Goal: Transaction & Acquisition: Download file/media

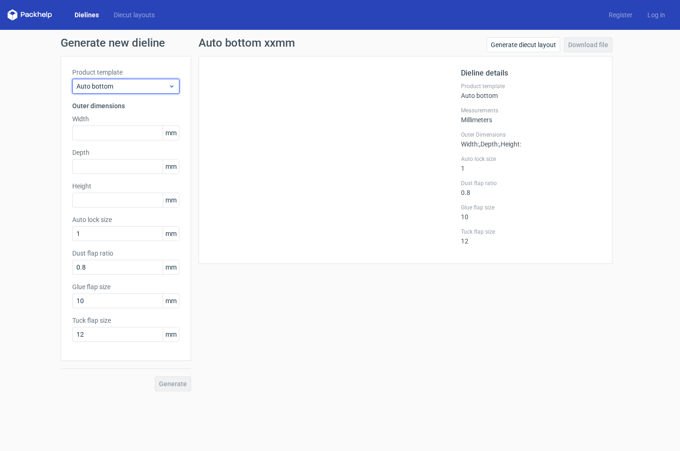
click at [158, 86] on span "Auto bottom" at bounding box center [122, 86] width 92 height 9
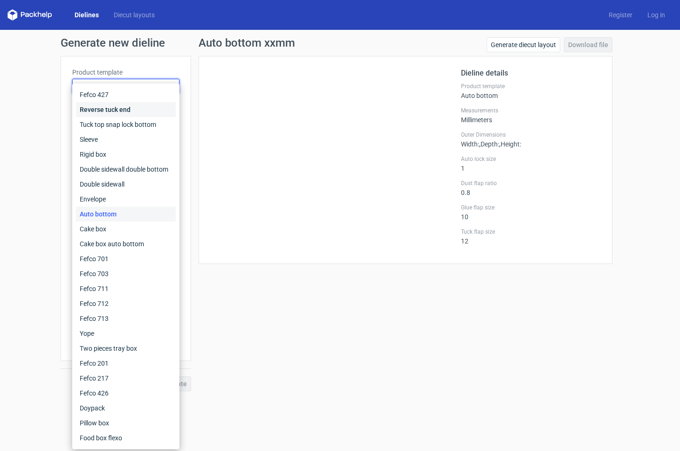
click at [138, 111] on div "Reverse tuck end" at bounding box center [126, 109] width 100 height 15
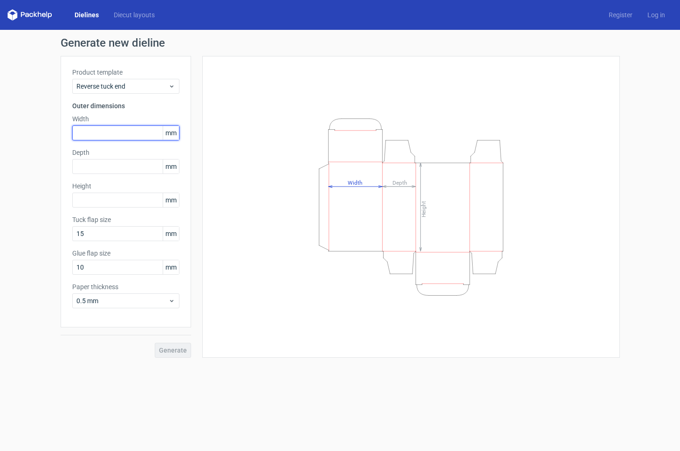
click at [95, 132] on input "text" at bounding box center [125, 132] width 107 height 15
type input "85"
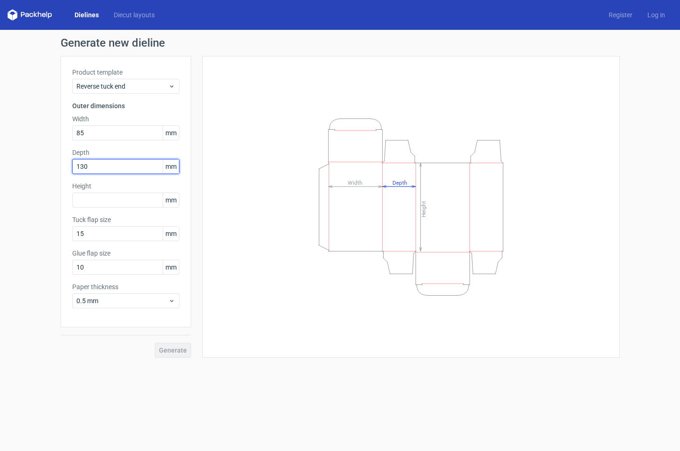
drag, startPoint x: 98, startPoint y: 170, endPoint x: 48, endPoint y: 170, distance: 49.9
click at [48, 170] on div "Generate new dieline Product template Reverse tuck end Outer dimensions Width 8…" at bounding box center [340, 197] width 680 height 335
drag, startPoint x: 92, startPoint y: 170, endPoint x: 49, endPoint y: 165, distance: 43.1
click at [49, 165] on div "Generate new dieline Product template Reverse tuck end Outer dimensions Width 8…" at bounding box center [340, 197] width 680 height 335
type input "60"
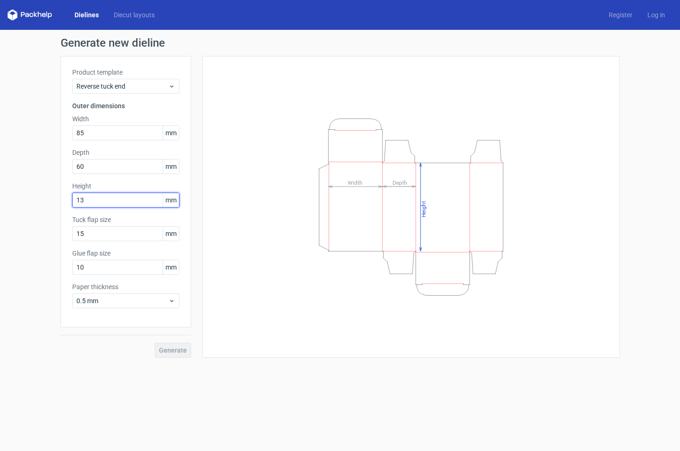
type input "130"
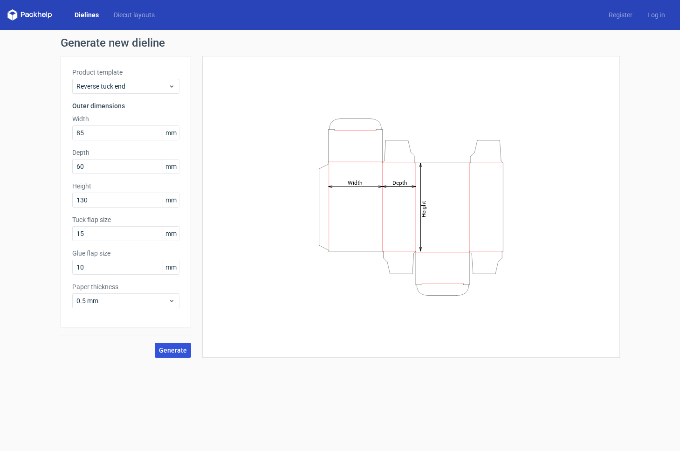
click at [170, 349] on span "Generate" at bounding box center [173, 350] width 28 height 7
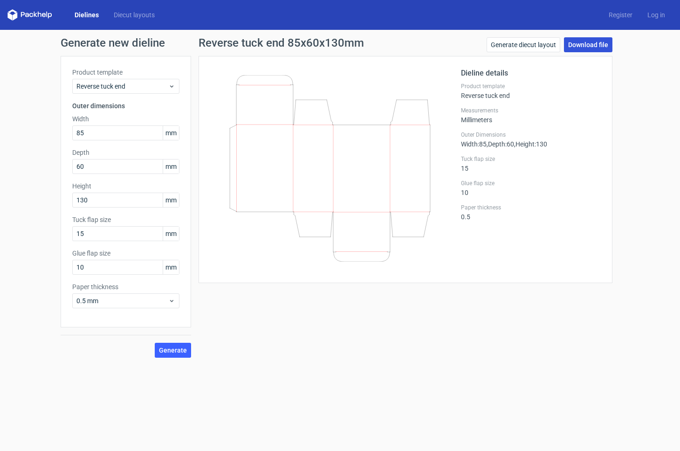
click at [589, 45] on link "Download file" at bounding box center [588, 44] width 48 height 15
